Goal: Transaction & Acquisition: Purchase product/service

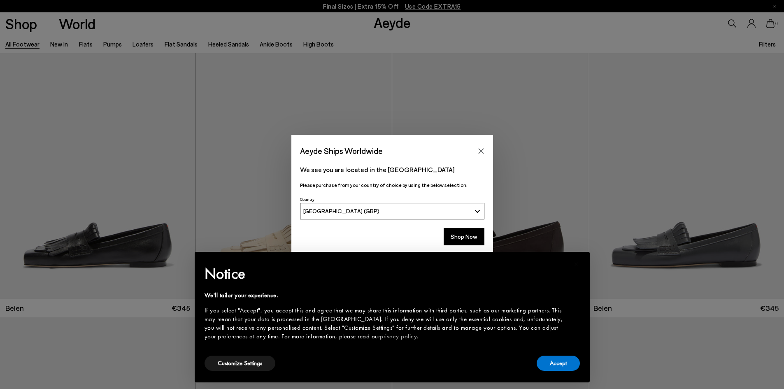
click at [462, 238] on button "Shop Now" at bounding box center [464, 236] width 41 height 17
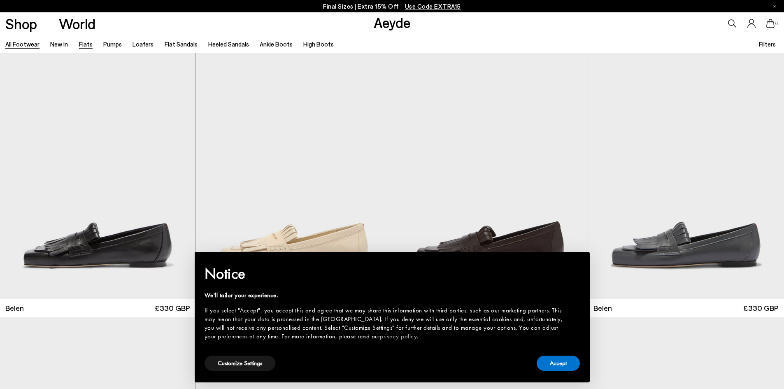
click at [89, 44] on link "Flats" at bounding box center [86, 43] width 14 height 7
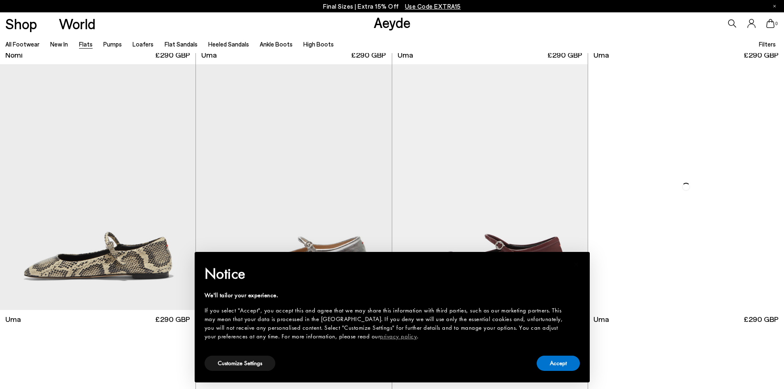
scroll to position [947, 0]
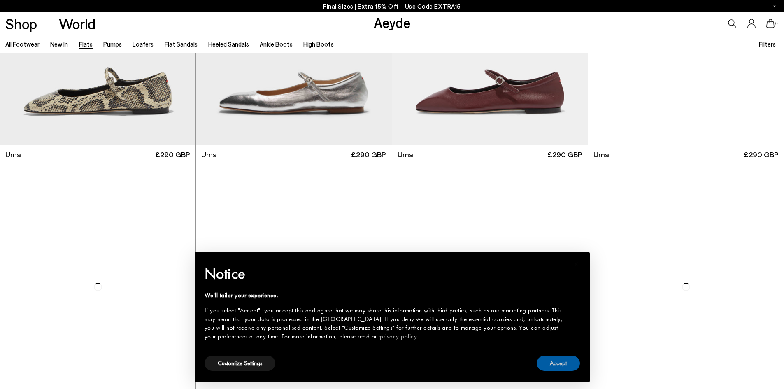
click at [554, 360] on button "Accept" at bounding box center [558, 363] width 43 height 15
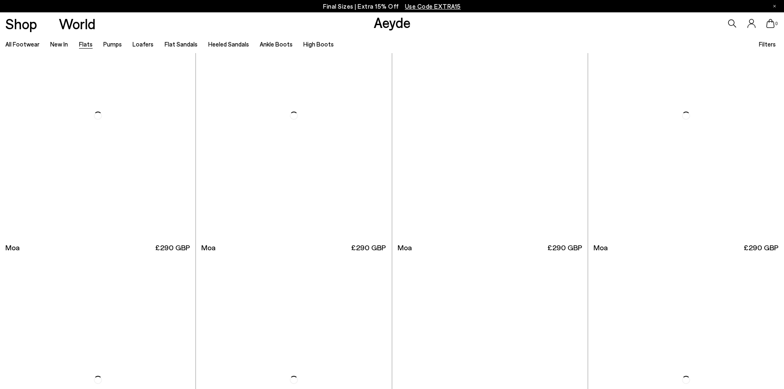
scroll to position [1894, 0]
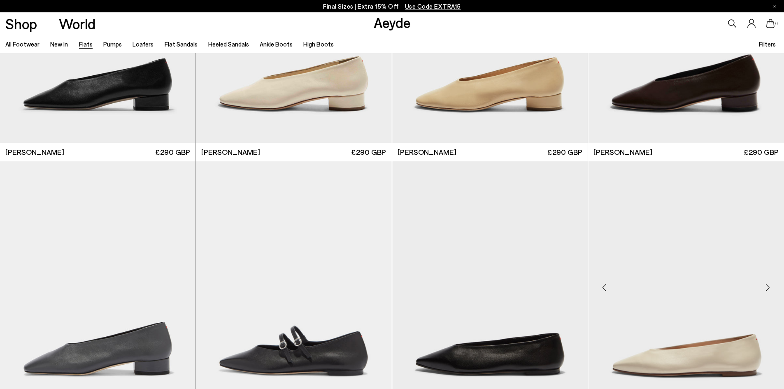
scroll to position [2799, 0]
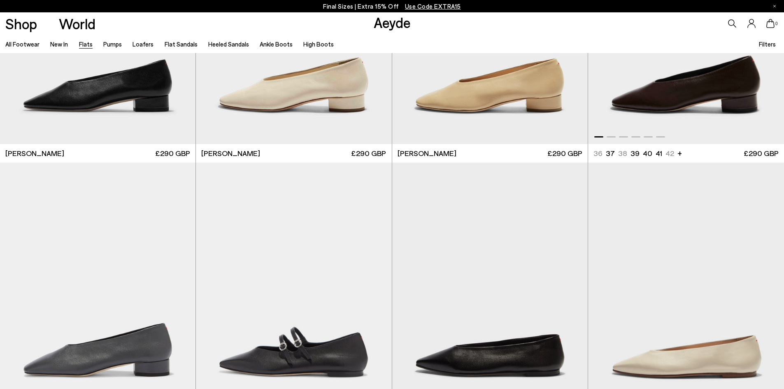
click at [689, 109] on img "1 / 6" at bounding box center [686, 21] width 196 height 246
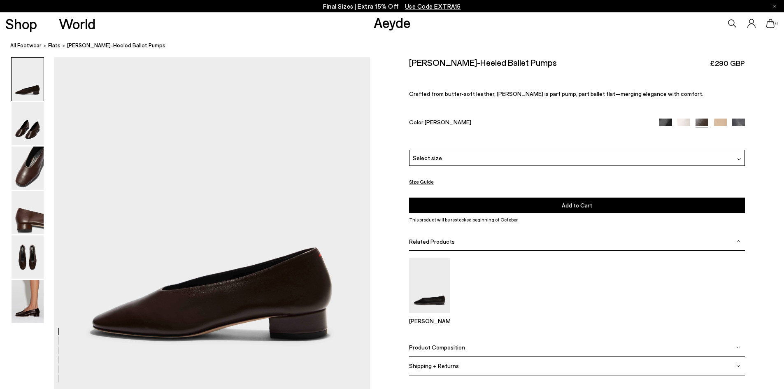
click at [487, 157] on div "Select size" at bounding box center [577, 158] width 336 height 16
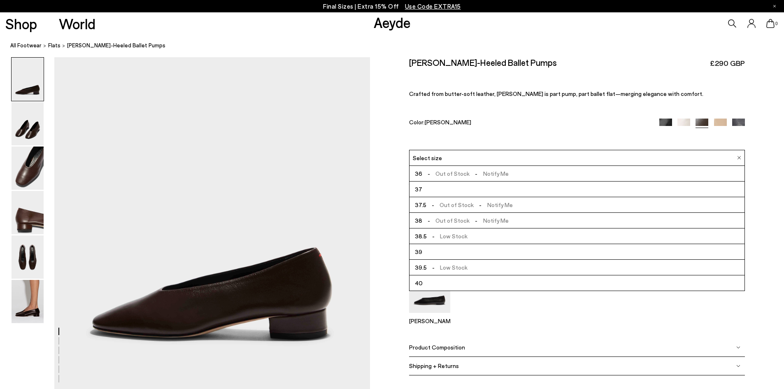
click at [667, 126] on img at bounding box center [666, 125] width 13 height 13
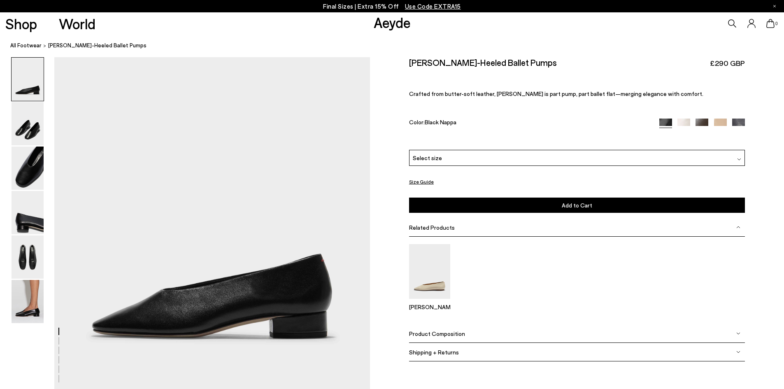
click at [684, 124] on img at bounding box center [684, 125] width 13 height 13
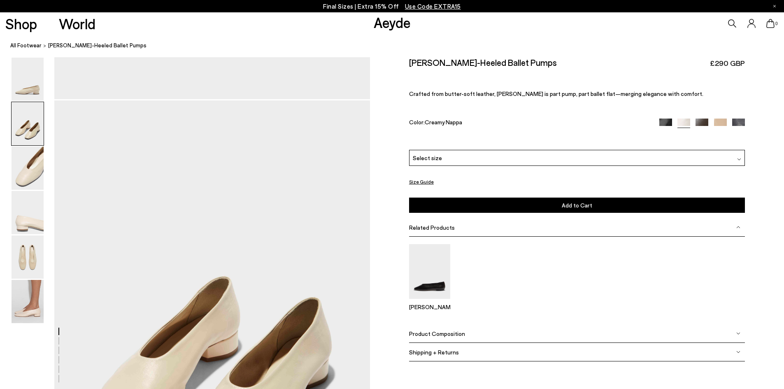
click at [14, 305] on img at bounding box center [28, 301] width 32 height 43
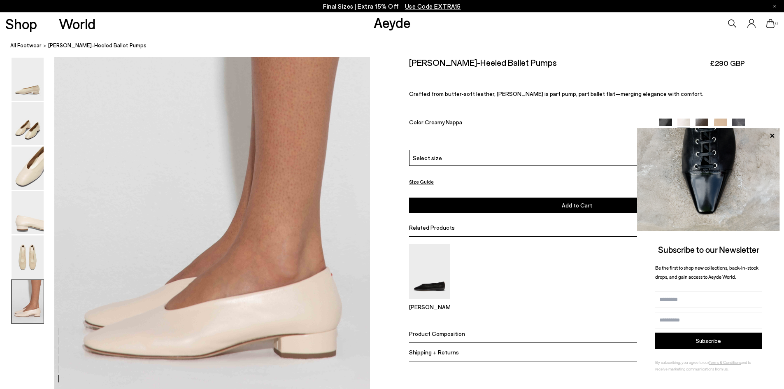
scroll to position [2079, 0]
